Goal: Transaction & Acquisition: Purchase product/service

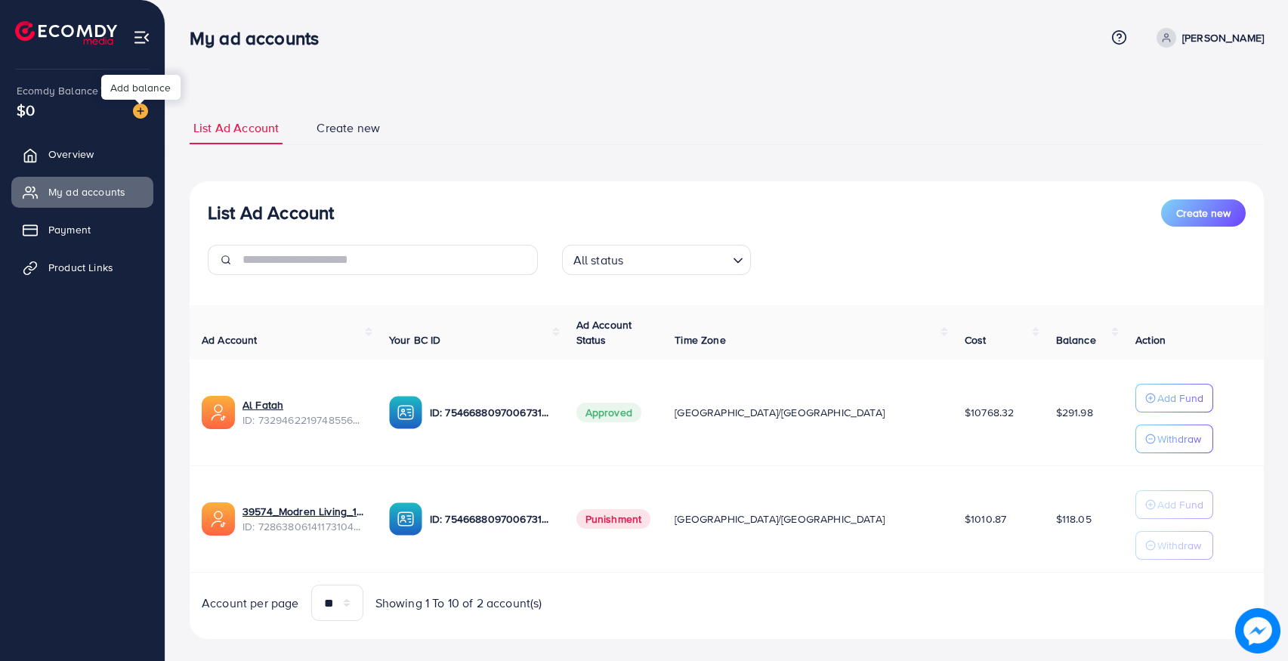
click at [142, 109] on img at bounding box center [140, 110] width 15 height 15
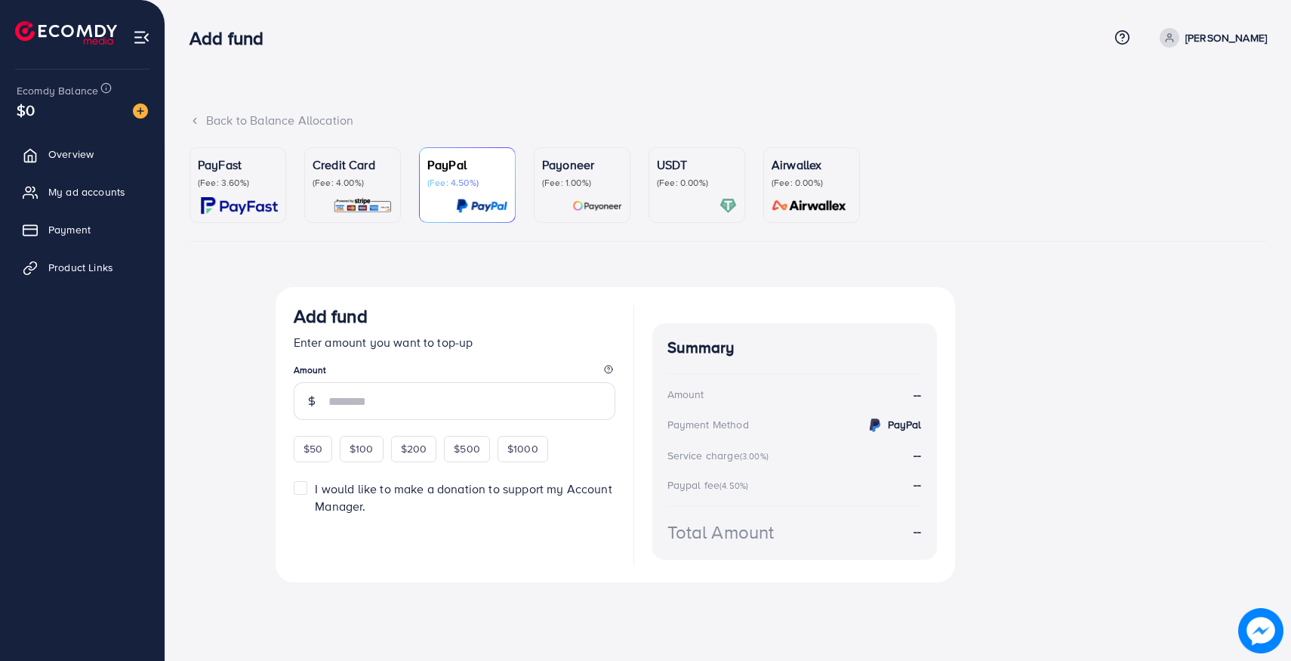
click at [692, 200] on div at bounding box center [697, 205] width 80 height 17
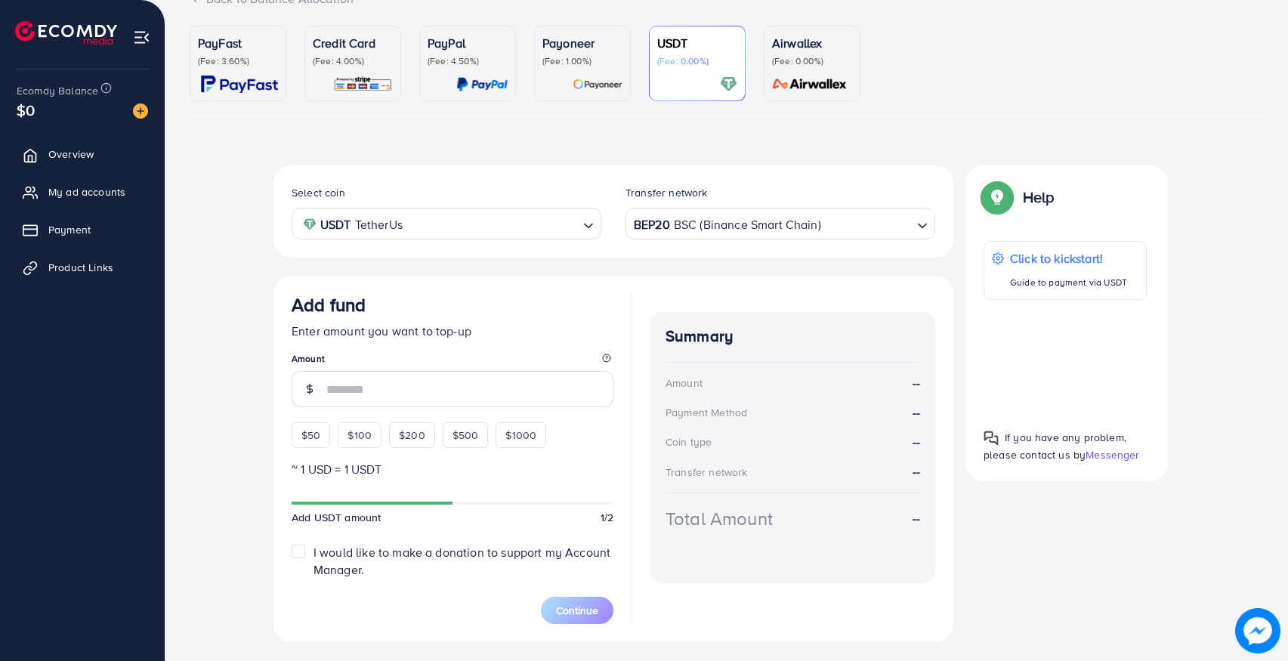
scroll to position [131, 0]
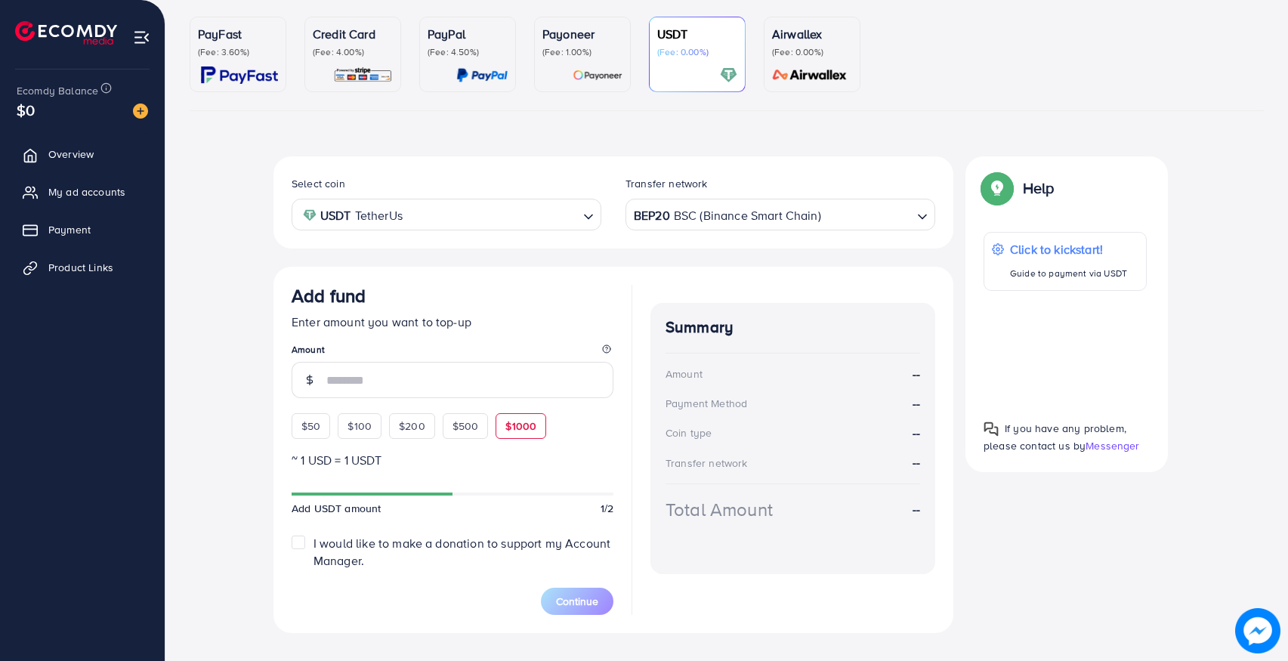
click at [510, 422] on span "$1000" at bounding box center [520, 425] width 31 height 15
type input "****"
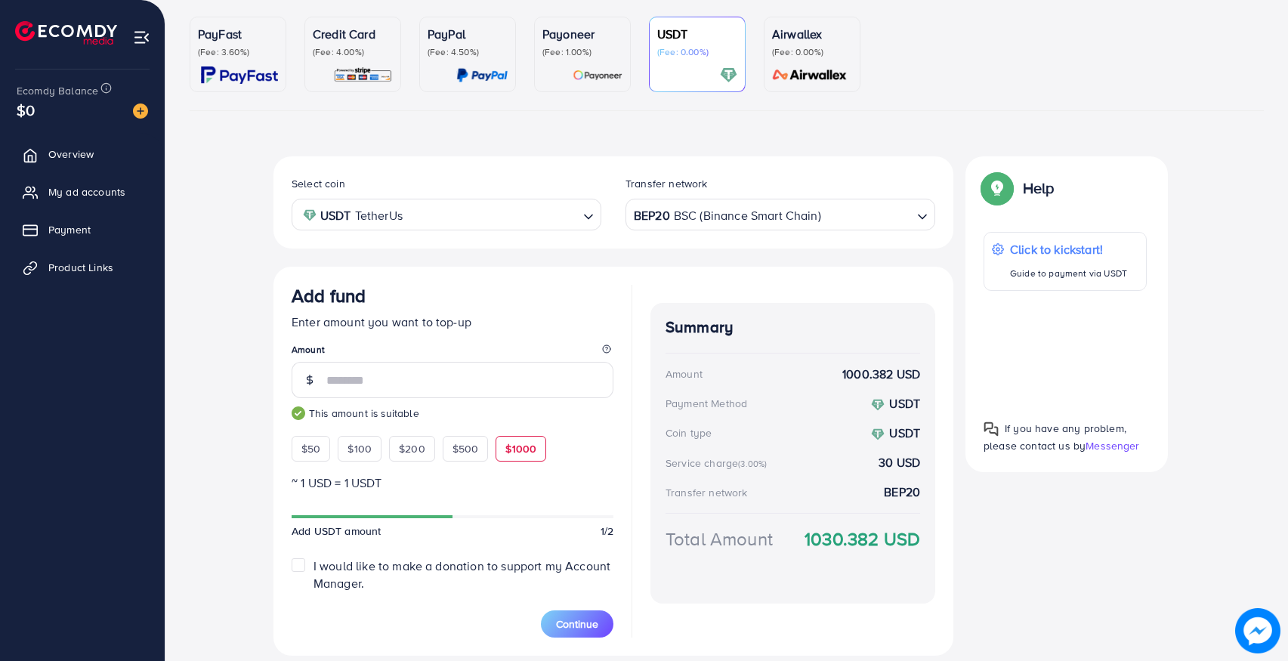
drag, startPoint x: 662, startPoint y: 462, endPoint x: 780, endPoint y: 461, distance: 117.8
click at [780, 461] on div "Summary Amount 1000.382 USD Payment Method USDT Coin type USDT Service charge (…" at bounding box center [792, 453] width 285 height 301
click at [1027, 549] on div "Select coin USDT TetherUs Loading... Transfer network BEP20 BSC (Binance Smart …" at bounding box center [726, 405] width 906 height 499
click at [219, 57] on p "(Fee: 3.60%)" at bounding box center [238, 52] width 80 height 12
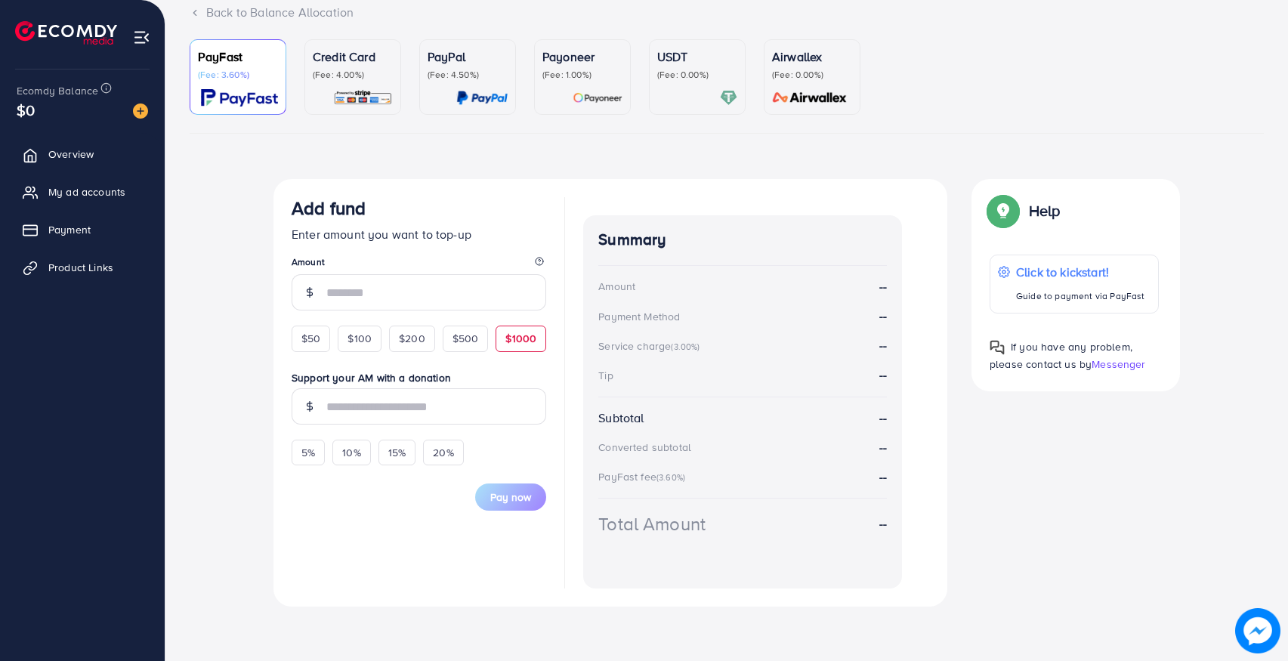
click at [517, 344] on span "$1000" at bounding box center [520, 338] width 31 height 15
type input "****"
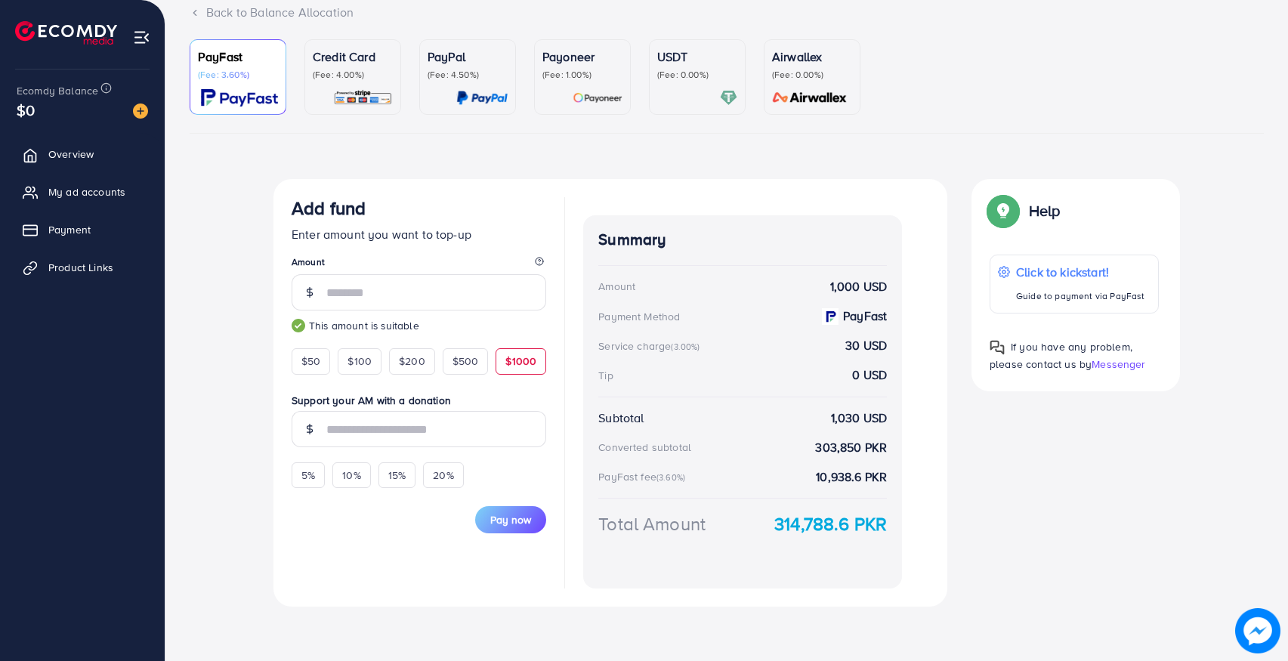
click at [351, 93] on img at bounding box center [363, 97] width 60 height 17
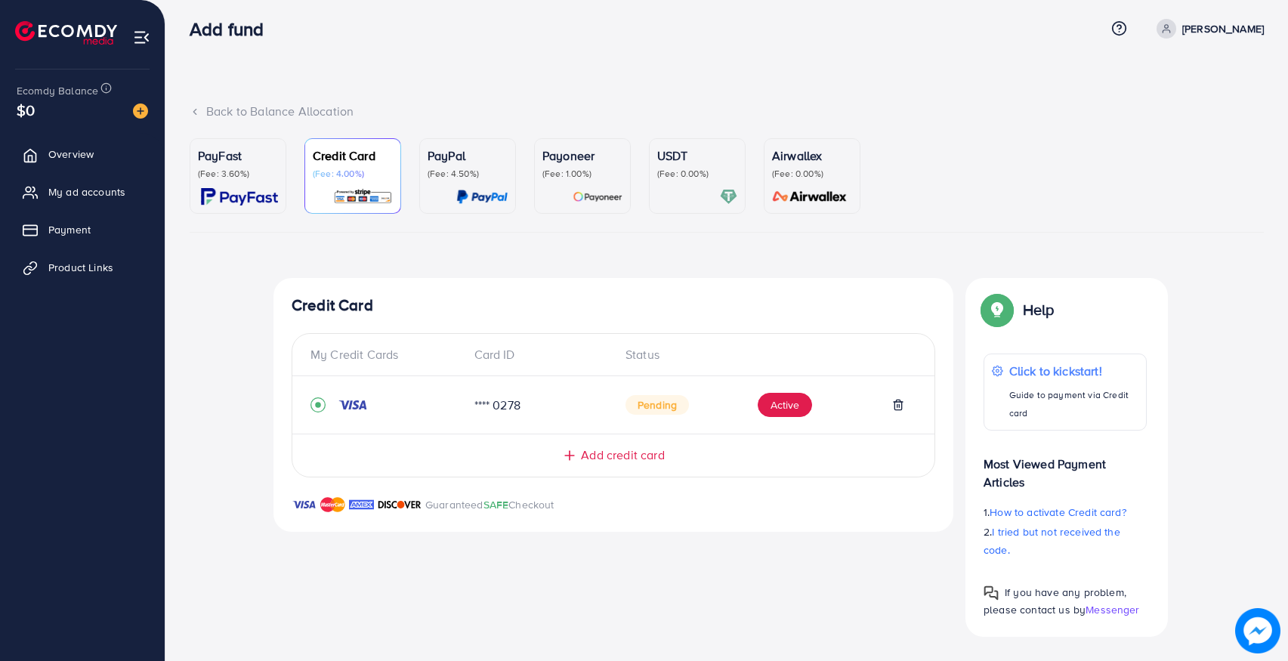
scroll to position [9, 0]
click at [220, 168] on p "(Fee: 3.60%)" at bounding box center [238, 174] width 80 height 12
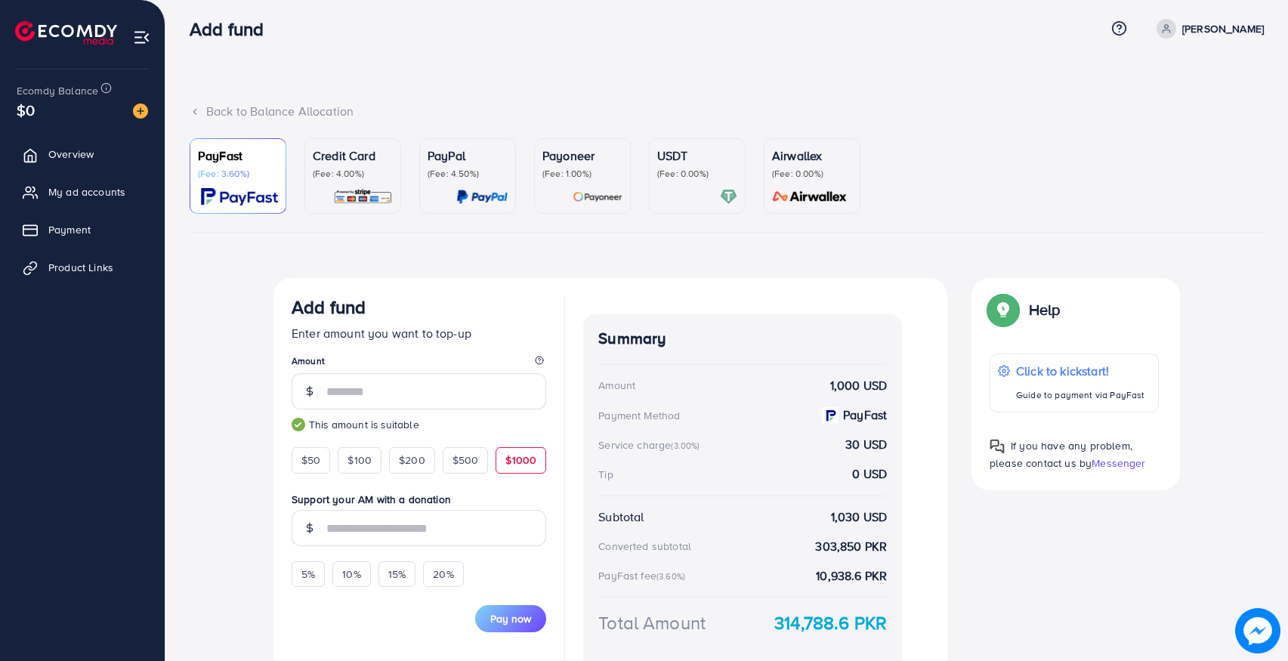
scroll to position [108, 0]
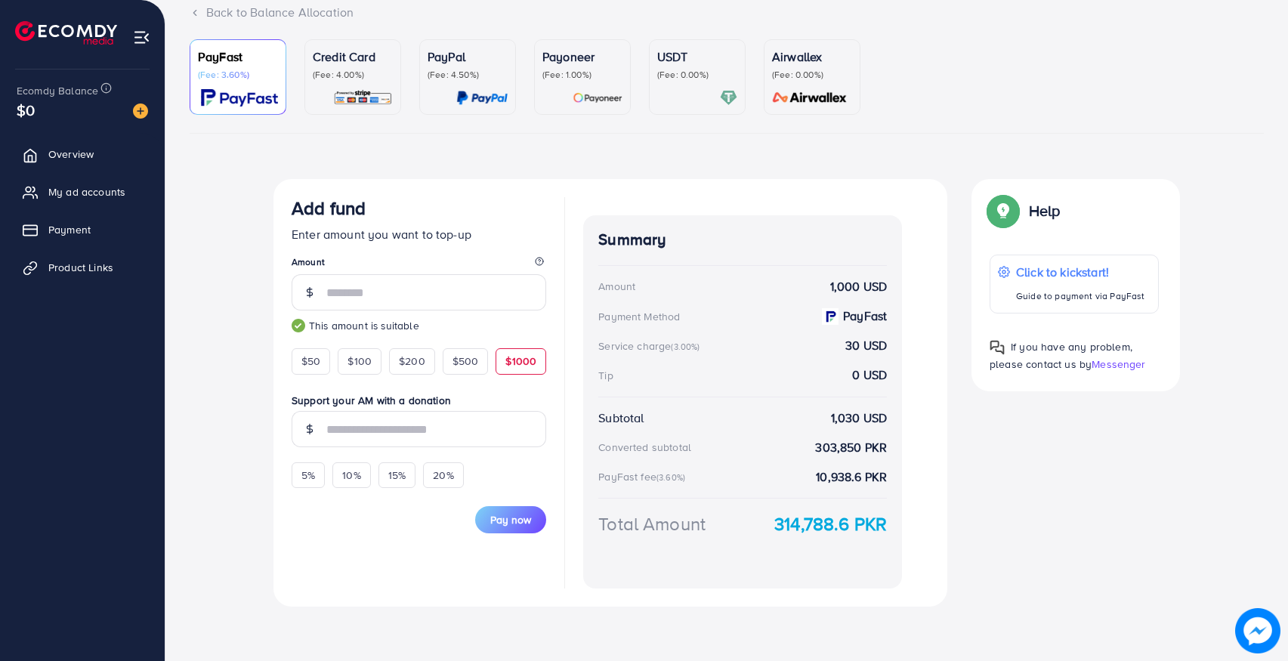
drag, startPoint x: 770, startPoint y: 523, endPoint x: 894, endPoint y: 533, distance: 124.2
click at [894, 533] on div "Summary Amount 1,000 USD Payment Method PayFast Service charge (3.00%) 30 USD T…" at bounding box center [742, 401] width 319 height 373
click at [757, 551] on div "Summary Amount 1,000 USD Payment Method PayFast Service charge (3.00%) 30 USD T…" at bounding box center [742, 401] width 319 height 373
drag, startPoint x: 766, startPoint y: 523, endPoint x: 884, endPoint y: 520, distance: 117.8
click at [884, 520] on div "Summary Amount 1,000 USD Payment Method PayFast Service charge (3.00%) 30 USD T…" at bounding box center [742, 401] width 319 height 373
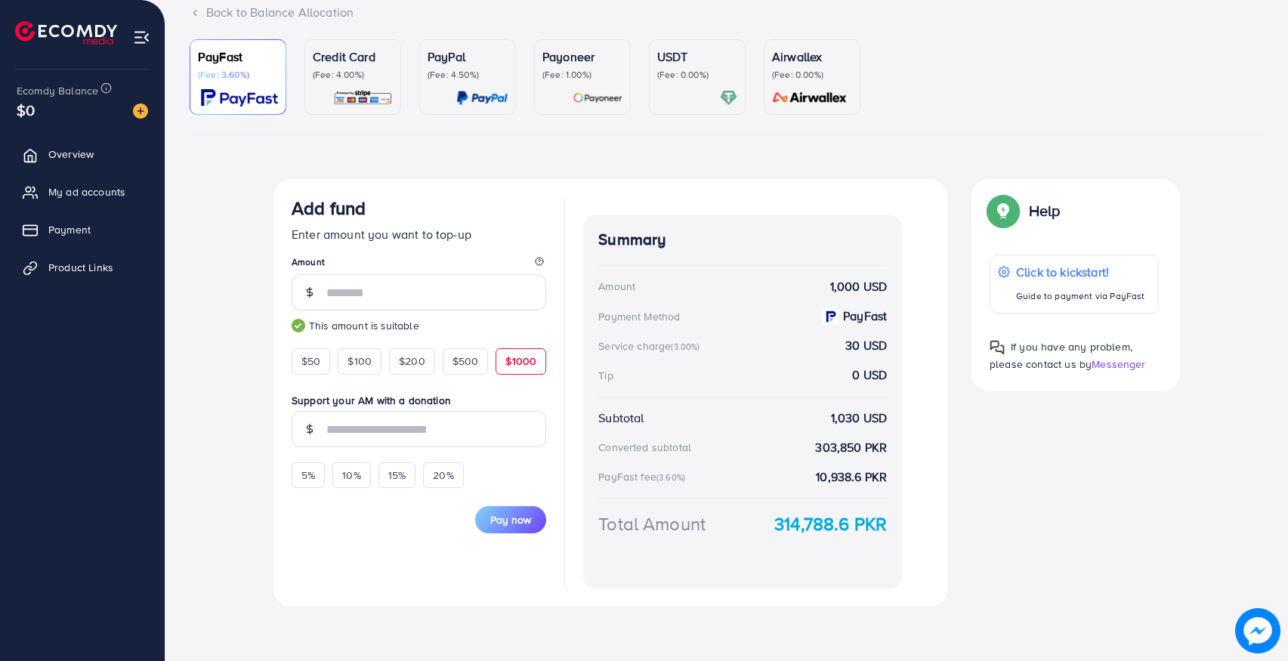
drag, startPoint x: 591, startPoint y: 342, endPoint x: 724, endPoint y: 353, distance: 133.3
click at [724, 353] on div "Summary Amount 1,000 USD Payment Method PayFast Service charge (3.00%) 30 USD T…" at bounding box center [742, 401] width 319 height 373
drag, startPoint x: 837, startPoint y: 345, endPoint x: 887, endPoint y: 341, distance: 50.7
click at [887, 341] on div "Summary Amount 1,000 USD Payment Method PayFast Service charge (3.00%) 30 USD T…" at bounding box center [742, 401] width 319 height 373
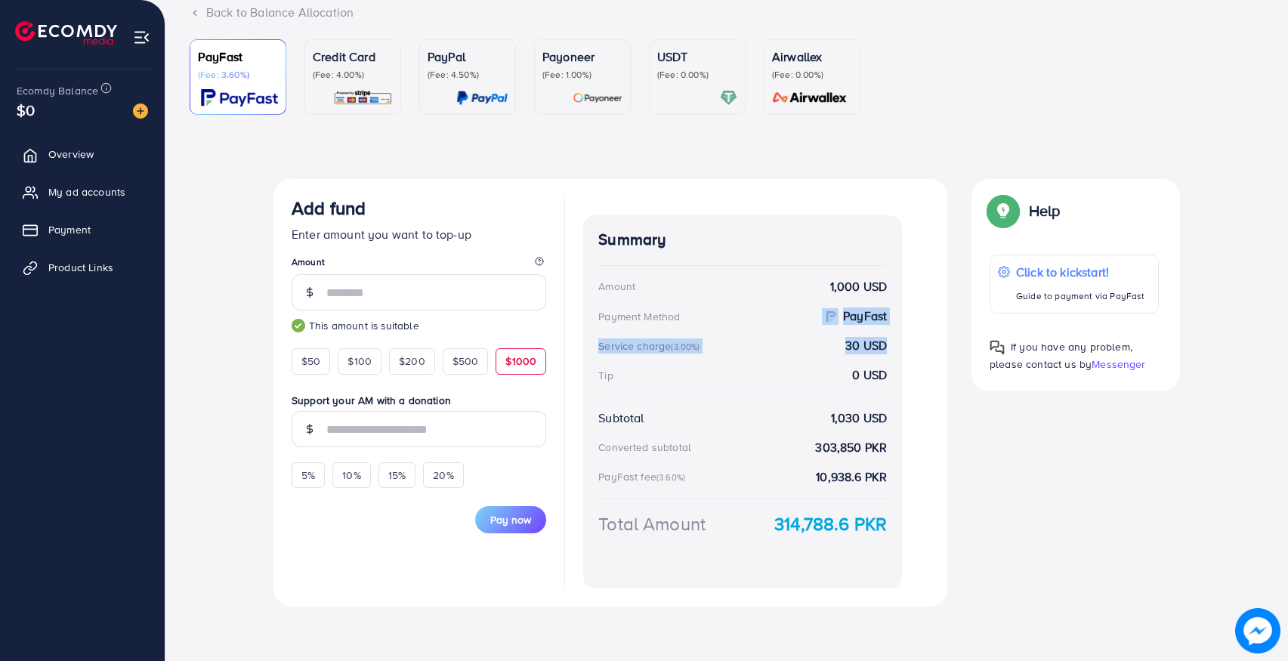
drag, startPoint x: 890, startPoint y: 347, endPoint x: 832, endPoint y: 307, distance: 69.5
click at [832, 307] on div "Summary Amount 1,000 USD Payment Method PayFast Service charge (3.00%) 30 USD T…" at bounding box center [742, 401] width 319 height 373
click at [905, 350] on div "Add fund Enter amount you want to top-up Amount **** This amount is suitable $5…" at bounding box center [610, 392] width 674 height 427
drag, startPoint x: 883, startPoint y: 376, endPoint x: 584, endPoint y: 239, distance: 329.1
click at [584, 239] on div "Summary Amount 1,000 USD Payment Method PayFast Service charge (3.00%) 30 USD T…" at bounding box center [742, 401] width 319 height 373
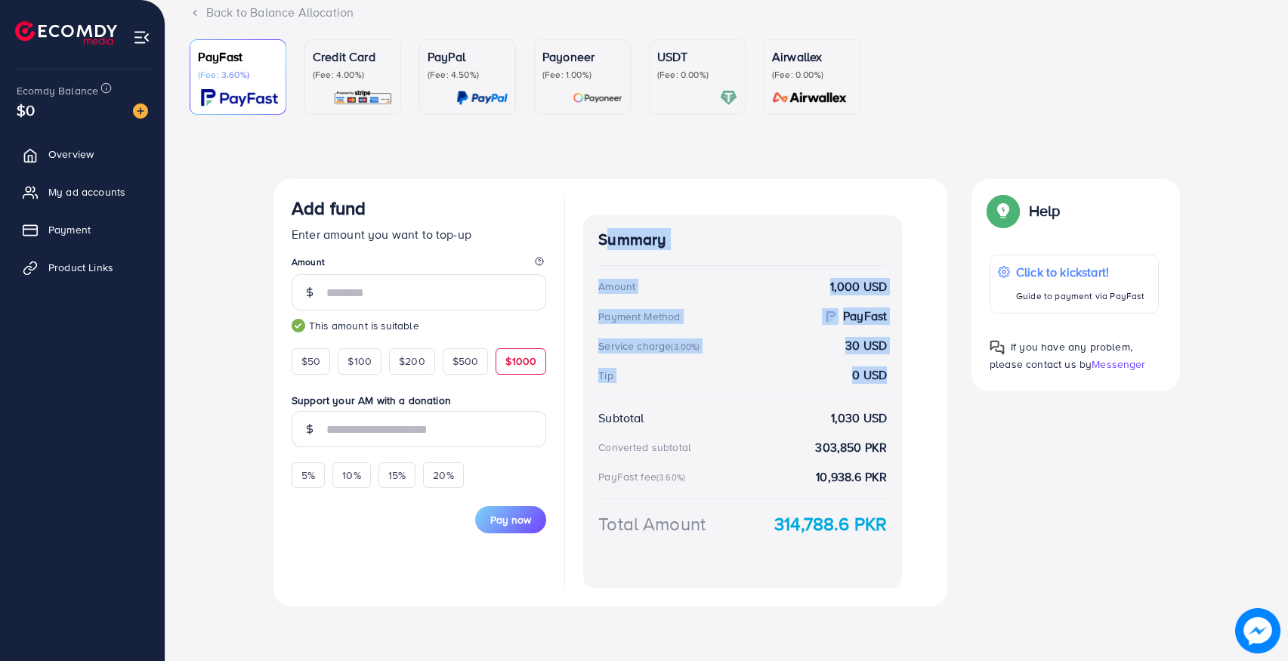
click at [584, 230] on div "Summary Amount 1,000 USD Payment Method PayFast Service charge (3.00%) 30 USD T…" at bounding box center [742, 401] width 319 height 373
drag, startPoint x: 594, startPoint y: 238, endPoint x: 901, endPoint y: 381, distance: 338.5
click at [901, 381] on div "Add fund Enter amount you want to top-up Amount **** This amount is suitable $5…" at bounding box center [610, 392] width 674 height 427
